Goal: Task Accomplishment & Management: Use online tool/utility

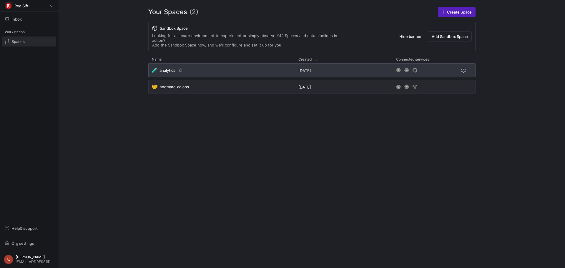
click at [236, 72] on div "🧪 analytics" at bounding box center [221, 70] width 146 height 14
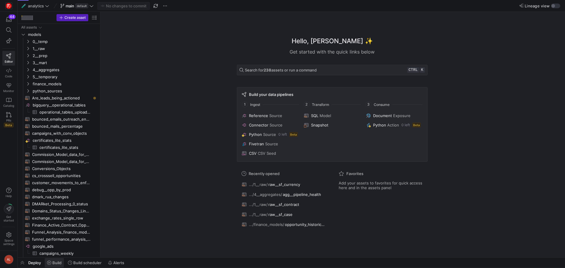
click at [55, 262] on span "Build" at bounding box center [56, 262] width 9 height 5
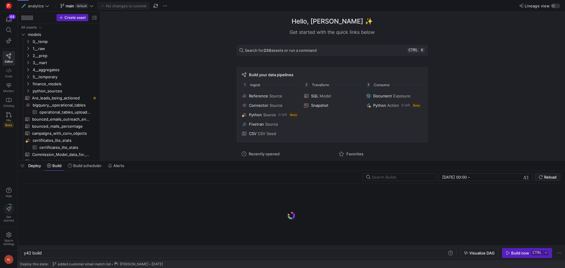
scroll to position [0, 18]
click at [548, 33] on span "Pull" at bounding box center [548, 33] width 6 height 5
click at [26, 47] on icon "Press SPACE to select this row." at bounding box center [28, 49] width 4 height 4
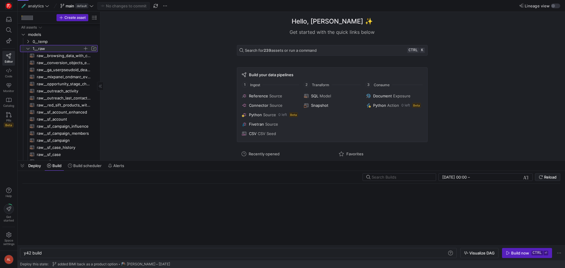
scroll to position [29, 0]
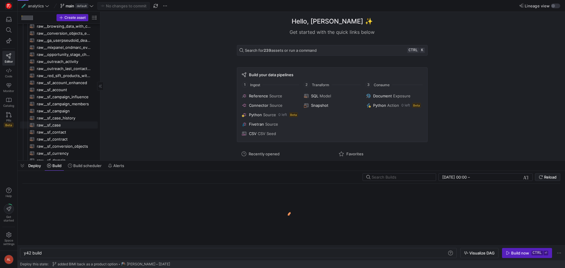
click at [56, 126] on span "raw__sf_case​​​​​​​​​​" at bounding box center [64, 125] width 54 height 7
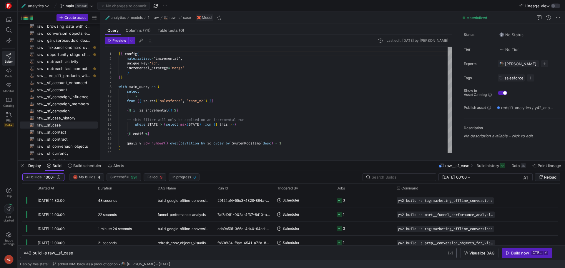
click at [102, 253] on div "y42 build -s raw__sf_case" at bounding box center [235, 253] width 423 height 5
click at [518, 256] on span "button" at bounding box center [526, 252] width 49 height 9
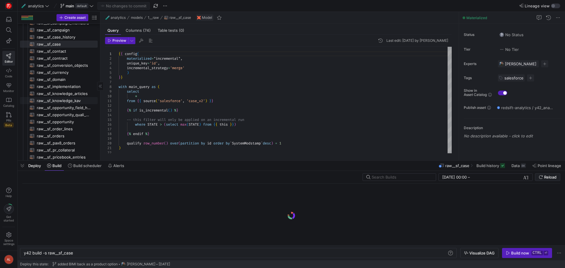
scroll to position [118, 0]
click at [62, 76] on span "raw__sf_implementation​​​​​​​​​​" at bounding box center [64, 79] width 54 height 7
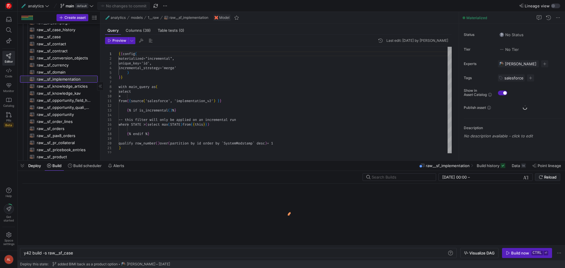
type textarea "y42 build -s raw__sf_implementation"
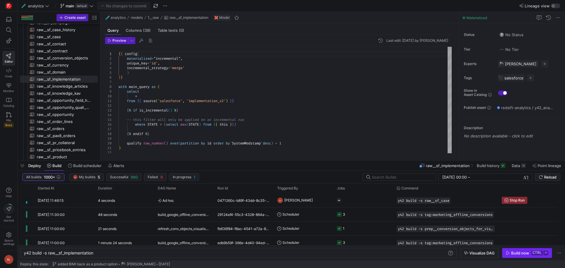
click at [526, 253] on div "Build now" at bounding box center [520, 253] width 18 height 5
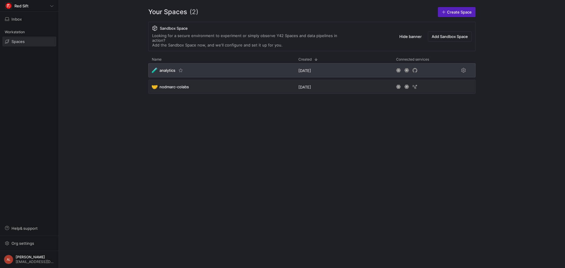
click at [213, 66] on div "🧪 analytics" at bounding box center [221, 70] width 146 height 14
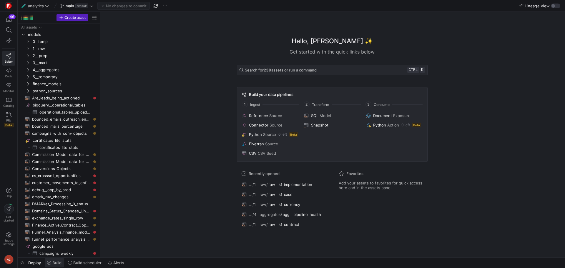
click at [58, 261] on span "Build" at bounding box center [56, 262] width 9 height 5
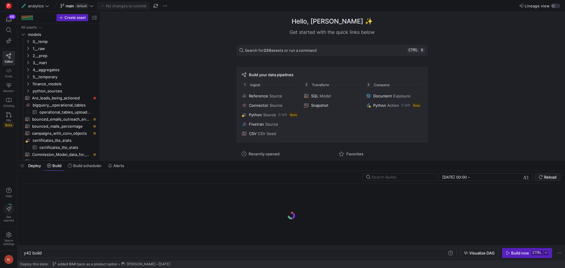
scroll to position [0, 18]
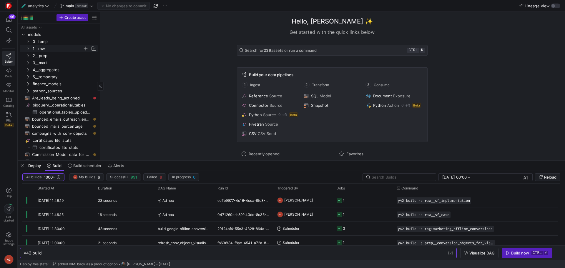
click at [27, 47] on icon "Press SPACE to select this row." at bounding box center [28, 49] width 4 height 4
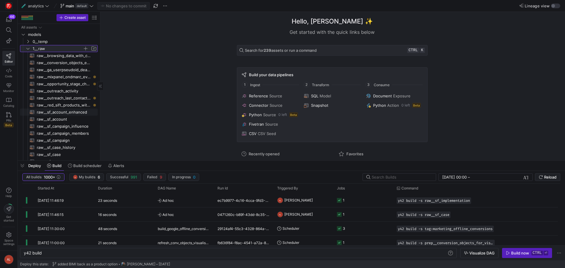
scroll to position [29, 0]
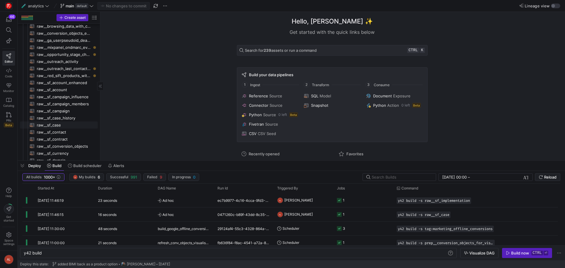
click at [51, 123] on span "raw__sf_case​​​​​​​​​​" at bounding box center [64, 125] width 54 height 7
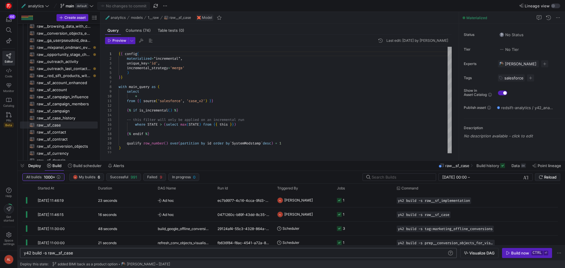
click at [48, 253] on div "y42 build -s raw__sf_case" at bounding box center [235, 253] width 423 height 5
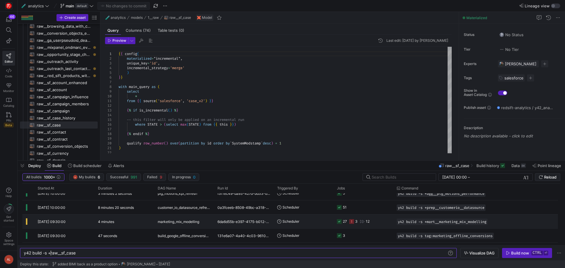
scroll to position [0, 27]
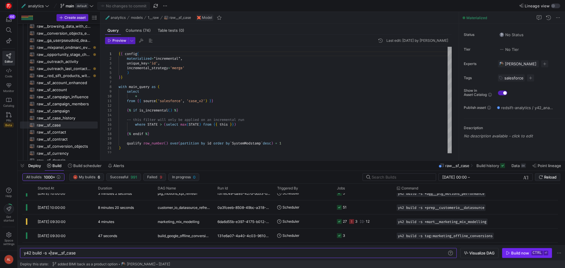
type textarea "y42 build -s +raw__sf_case"
click at [519, 255] on span "button" at bounding box center [526, 252] width 49 height 9
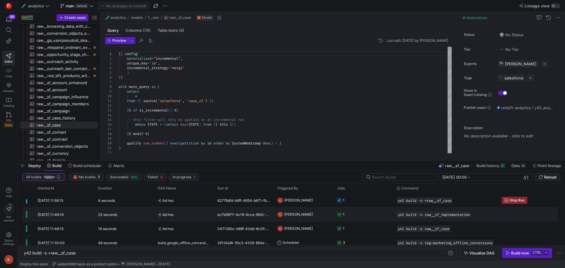
click at [264, 214] on div "ec7b9977-4c16-4cca-9fd3-6e8bc2e82169" at bounding box center [244, 214] width 60 height 14
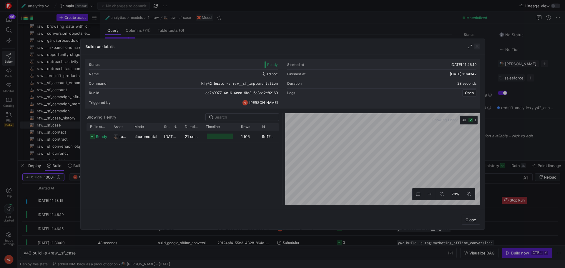
click at [477, 46] on span "button" at bounding box center [477, 47] width 6 height 6
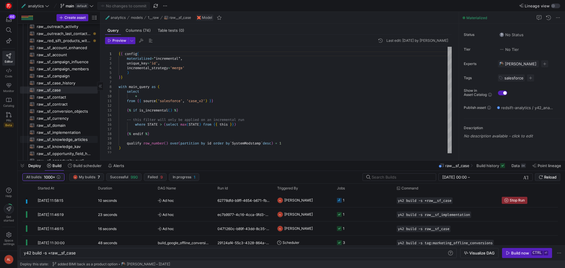
scroll to position [88, 0]
click at [63, 107] on span "raw__sf_implementation​​​​​​​​​​" at bounding box center [64, 108] width 54 height 7
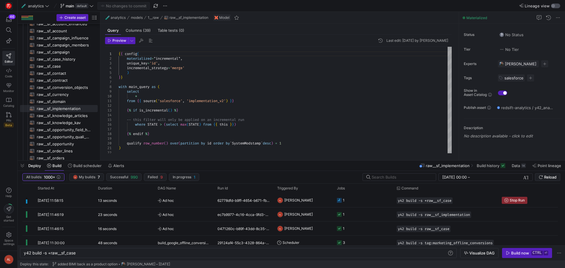
click at [556, 5] on div "button" at bounding box center [554, 6] width 9 height 5
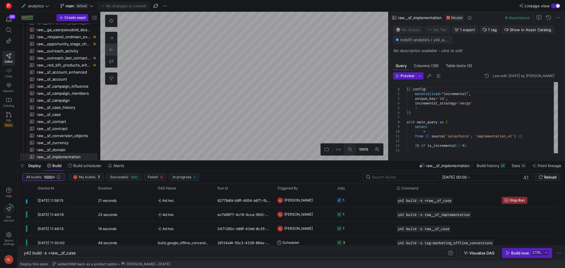
click at [349, 147] on button at bounding box center [350, 149] width 12 height 12
click at [378, 148] on icon at bounding box center [377, 149] width 4 height 4
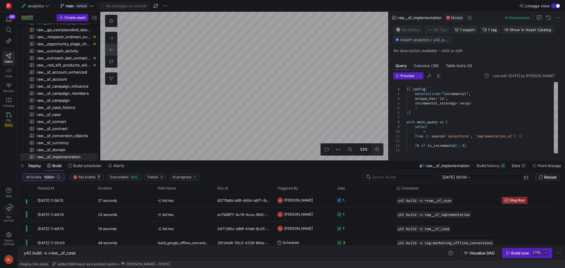
click at [378, 148] on icon at bounding box center [377, 149] width 4 height 4
click at [556, 6] on div "button" at bounding box center [558, 6] width 4 height 4
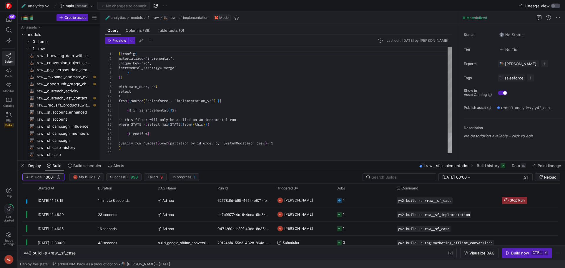
scroll to position [40, 0]
